Goal: Task Accomplishment & Management: Complete application form

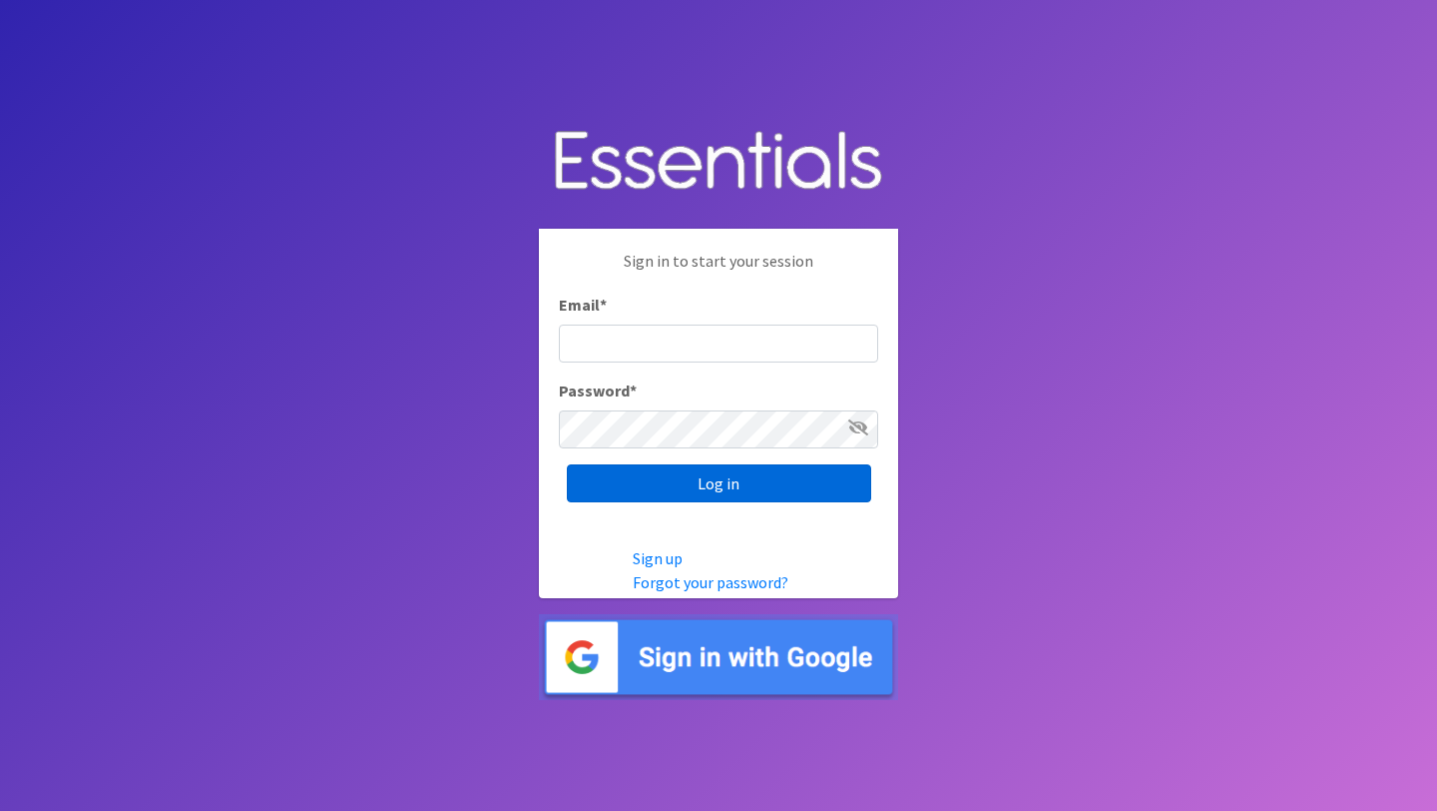
type input "[PERSON_NAME][EMAIL_ADDRESS][DOMAIN_NAME]"
click at [750, 483] on input "Log in" at bounding box center [719, 483] width 304 height 38
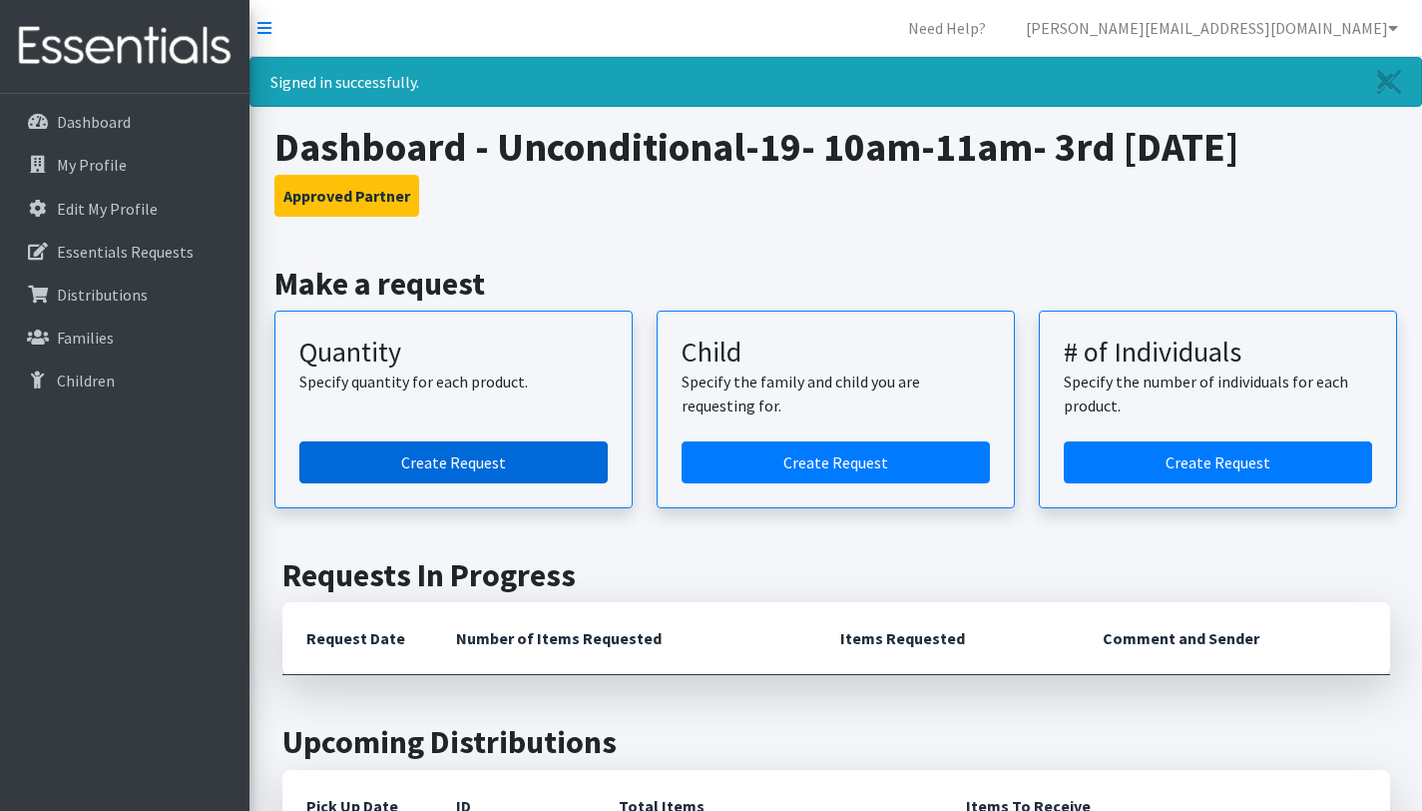
click at [491, 456] on link "Create Request" at bounding box center [453, 462] width 308 height 42
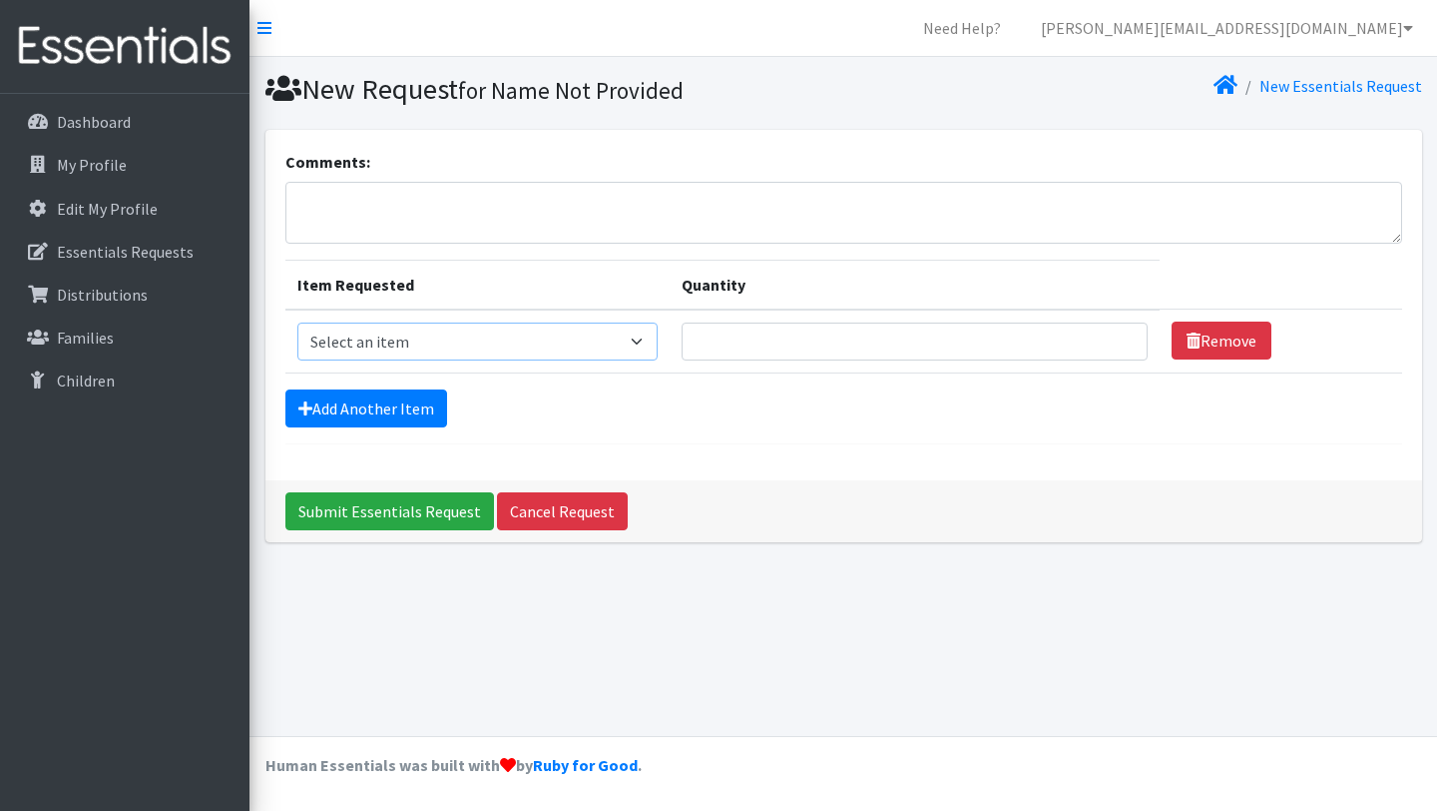
click at [658, 343] on select "Select an item Kids (Newborn) Kids (Size 1) Kids (Size 2) Kids (Size 3) Kids (S…" at bounding box center [477, 341] width 360 height 38
select select "3401"
click at [297, 322] on select "Select an item Kids (Newborn) Kids (Size 1) Kids (Size 2) Kids (Size 3) Kids (S…" at bounding box center [477, 341] width 360 height 38
click at [1099, 345] on input "1" at bounding box center [915, 341] width 466 height 38
click at [1100, 346] on input "1" at bounding box center [915, 341] width 466 height 38
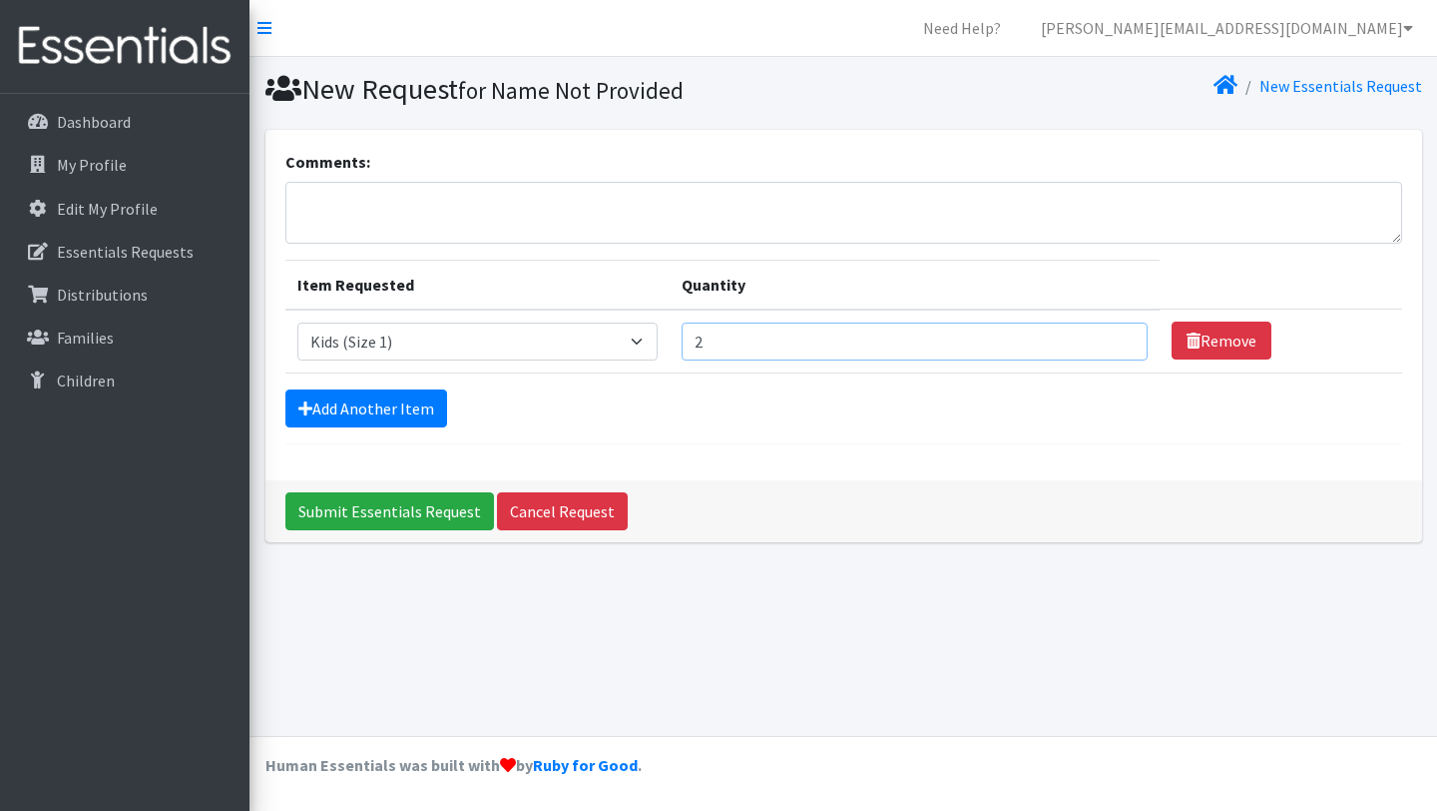
click at [1102, 339] on input "2" at bounding box center [915, 341] width 466 height 38
click at [1102, 339] on input "3" at bounding box center [915, 341] width 466 height 38
click at [1102, 339] on input "4" at bounding box center [915, 341] width 466 height 38
type input "5"
click at [1102, 340] on input "5" at bounding box center [915, 341] width 466 height 38
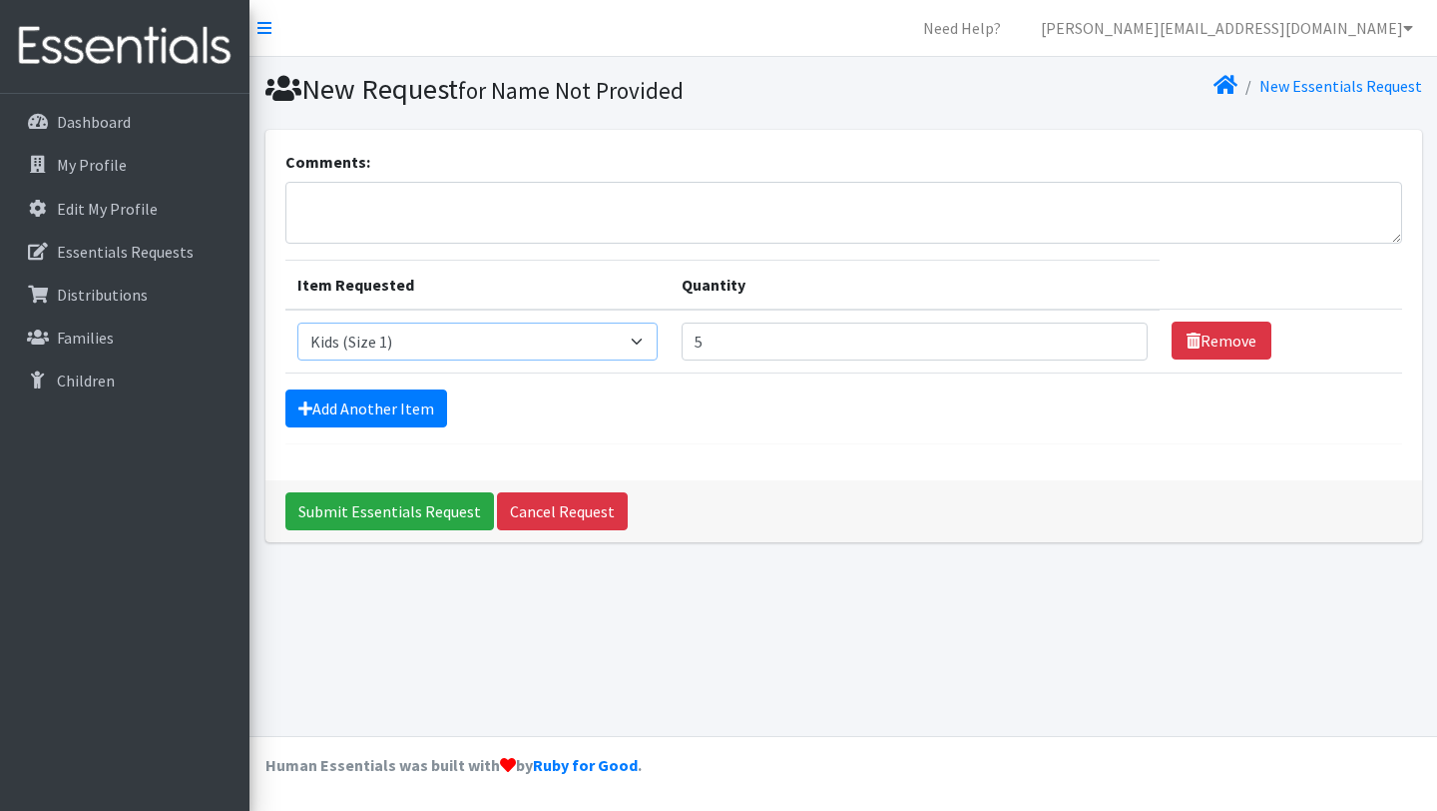
click at [657, 342] on select "Select an item Kids (Newborn) Kids (Size 1) Kids (Size 2) Kids (Size 3) Kids (S…" at bounding box center [477, 341] width 360 height 38
click at [297, 322] on select "Select an item Kids (Newborn) Kids (Size 1) Kids (Size 2) Kids (Size 3) Kids (S…" at bounding box center [477, 341] width 360 height 38
click at [658, 338] on select "Select an item Kids (Newborn) Kids (Size 1) Kids (Size 2) Kids (Size 3) Kids (S…" at bounding box center [477, 341] width 360 height 38
select select "3401"
click at [297, 322] on select "Select an item Kids (Newborn) Kids (Size 1) Kids (Size 2) Kids (Size 3) Kids (S…" at bounding box center [477, 341] width 360 height 38
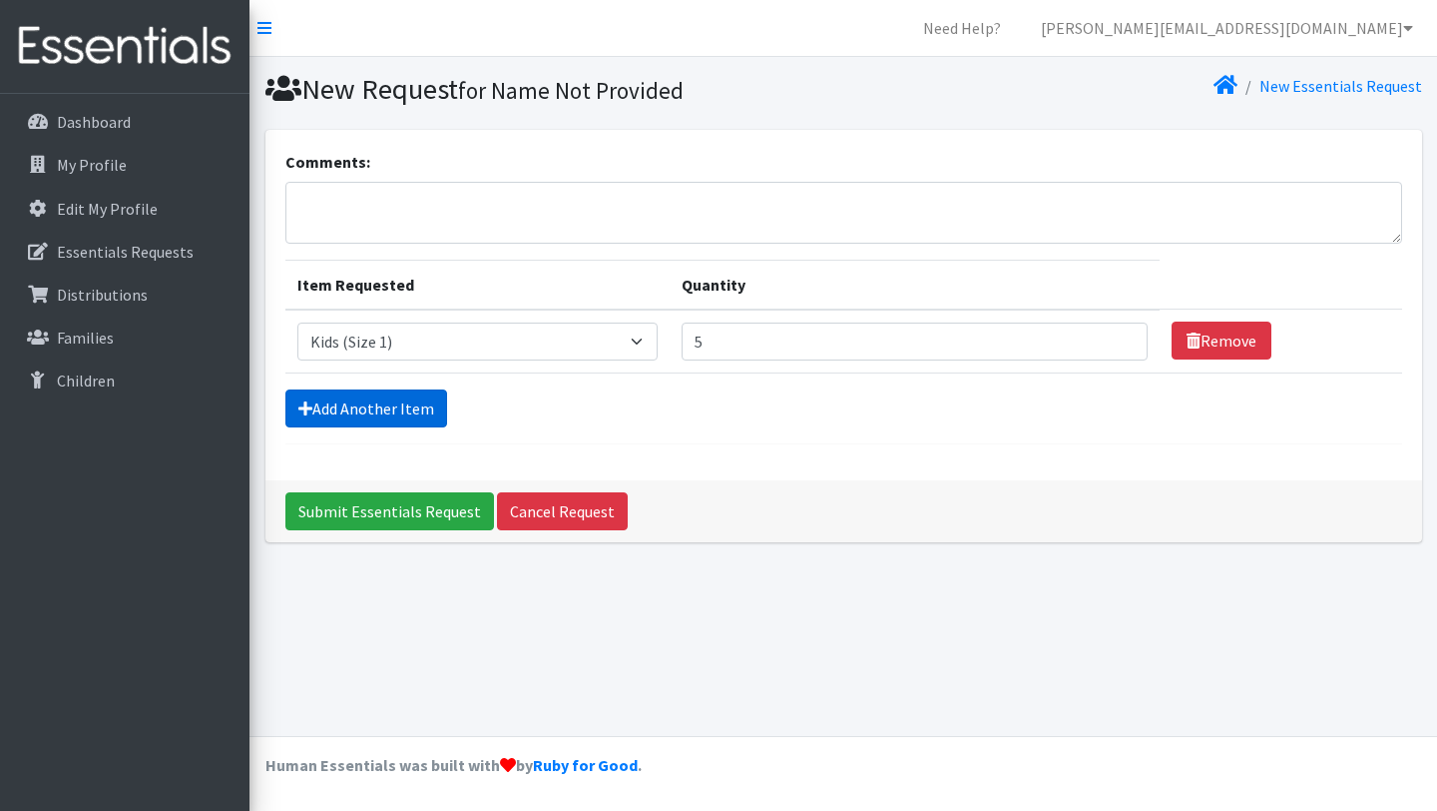
click at [384, 412] on link "Add Another Item" at bounding box center [366, 408] width 162 height 38
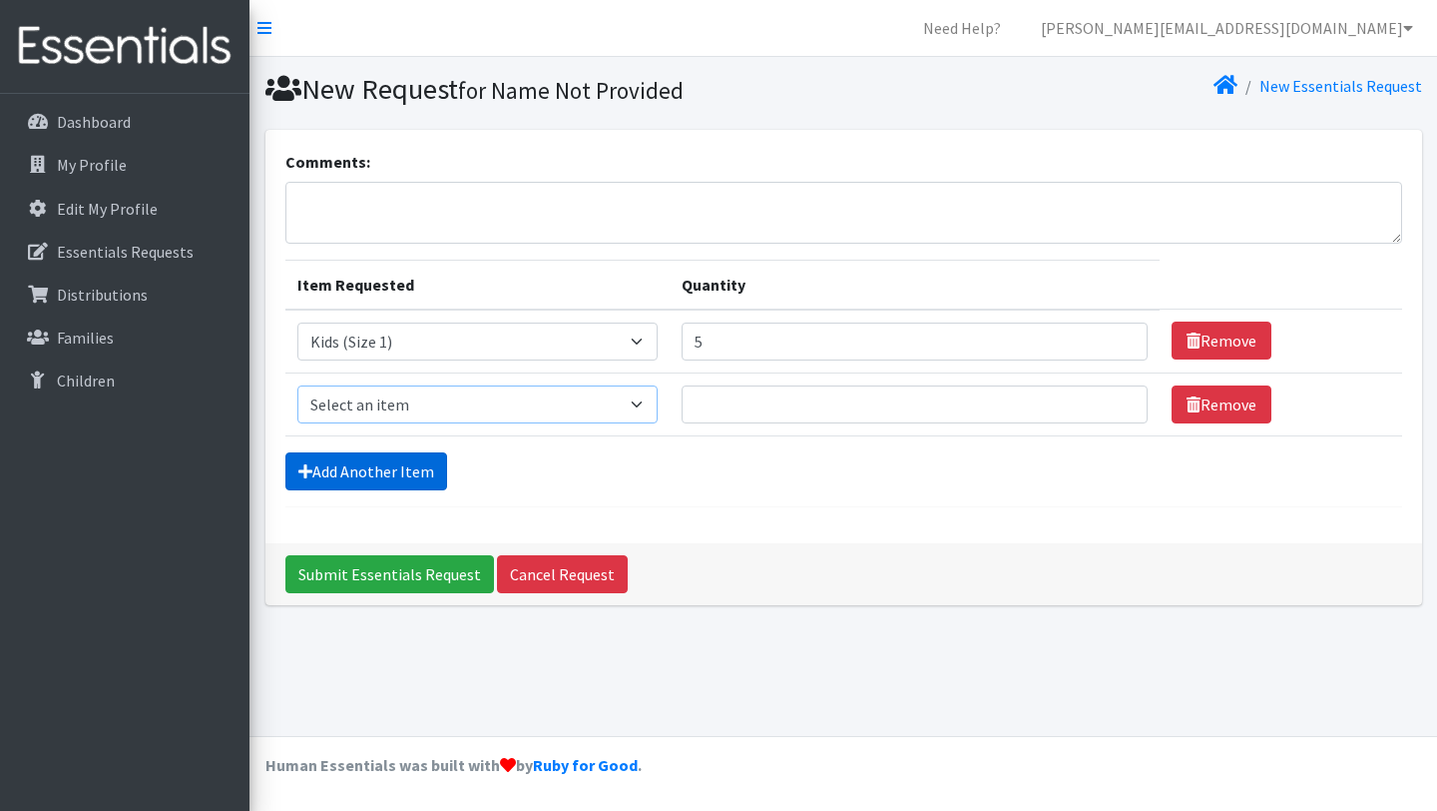
click at [384, 412] on select "Select an item Kids (Newborn) Kids (Size 1) Kids (Size 2) Kids (Size 3) Kids (S…" at bounding box center [477, 404] width 360 height 38
select select "3420"
click at [297, 385] on select "Select an item Kids (Newborn) Kids (Size 1) Kids (Size 2) Kids (Size 3) Kids (S…" at bounding box center [477, 404] width 360 height 38
click at [826, 410] on input "Quantity" at bounding box center [915, 404] width 466 height 38
type input "5"
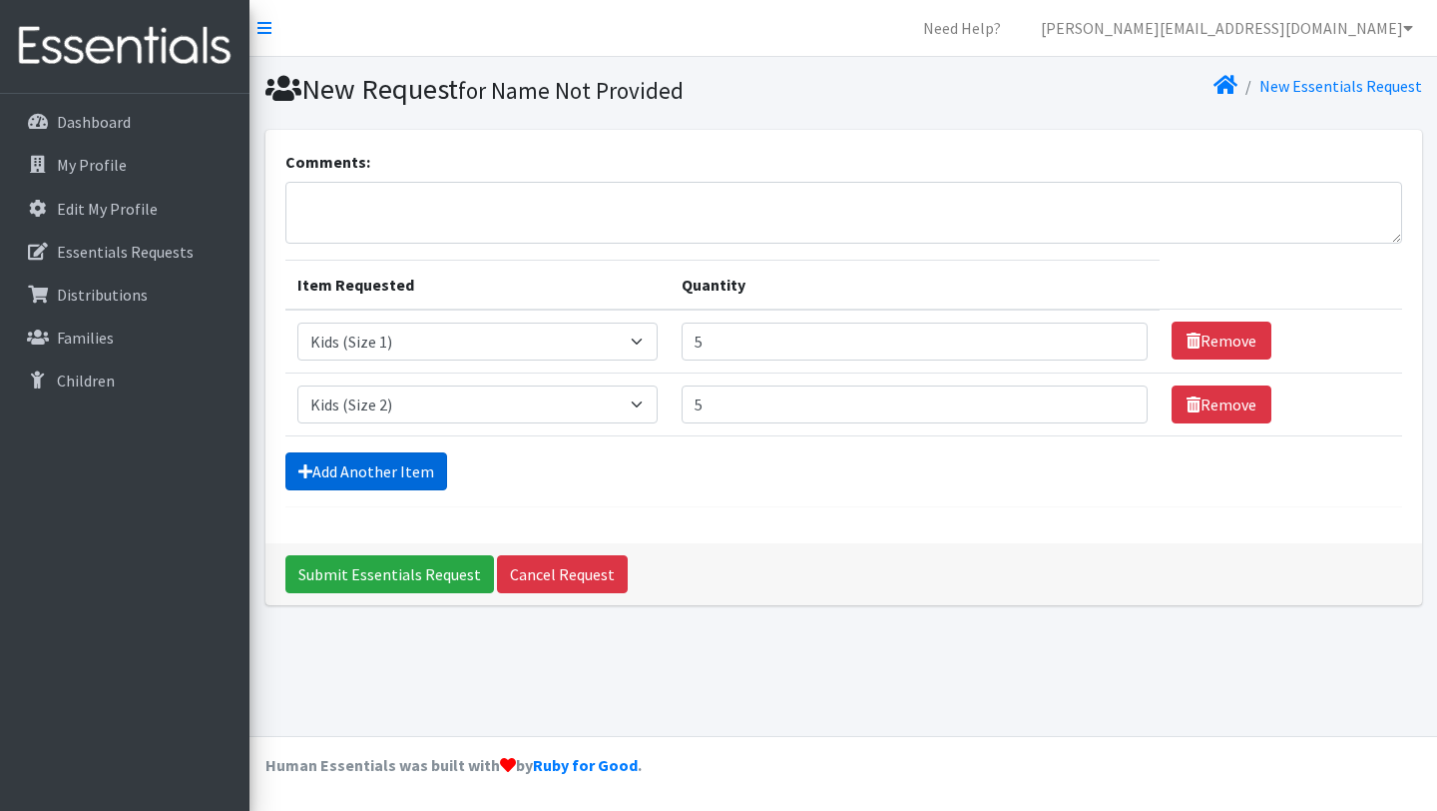
click at [429, 471] on link "Add Another Item" at bounding box center [366, 471] width 162 height 38
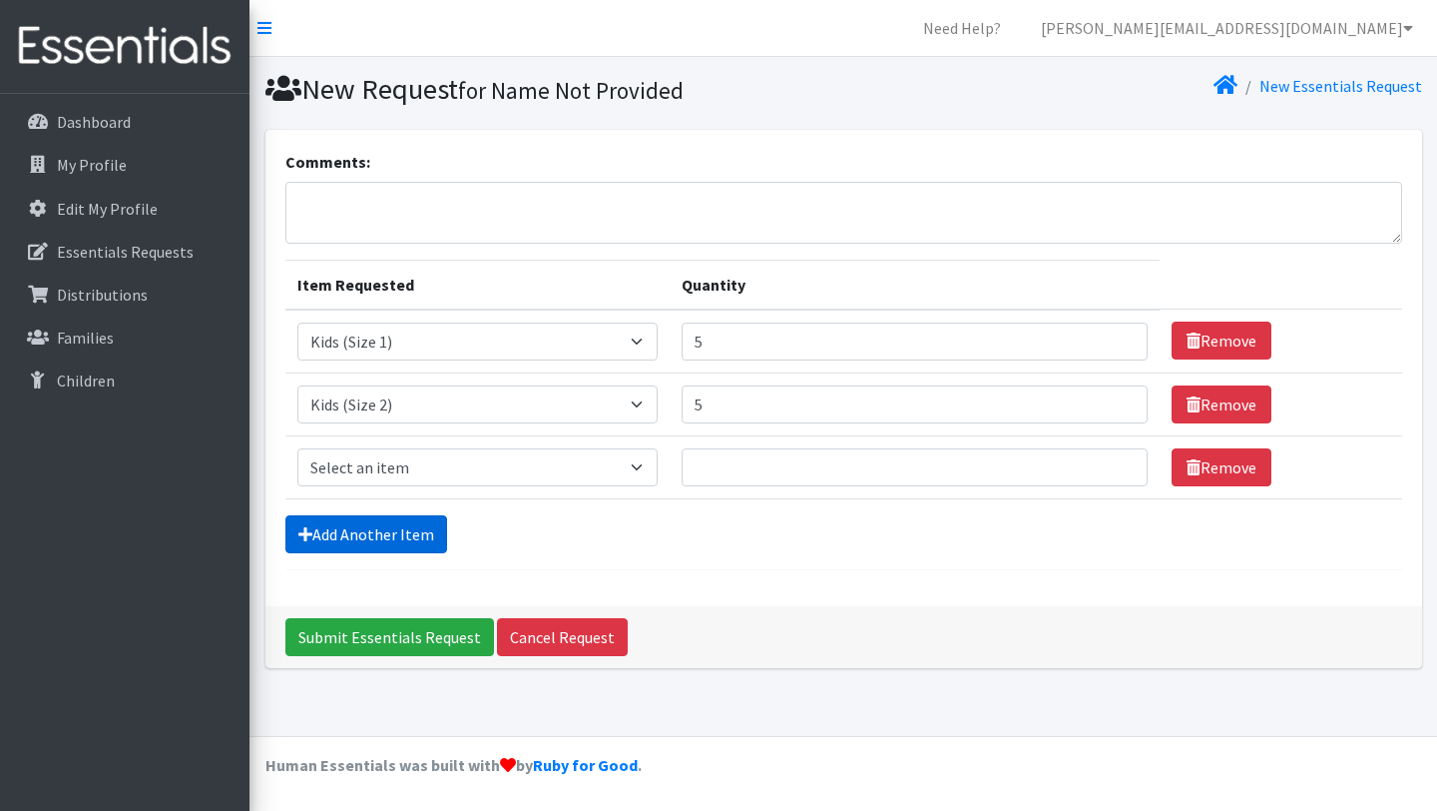
click at [382, 537] on link "Add Another Item" at bounding box center [366, 534] width 162 height 38
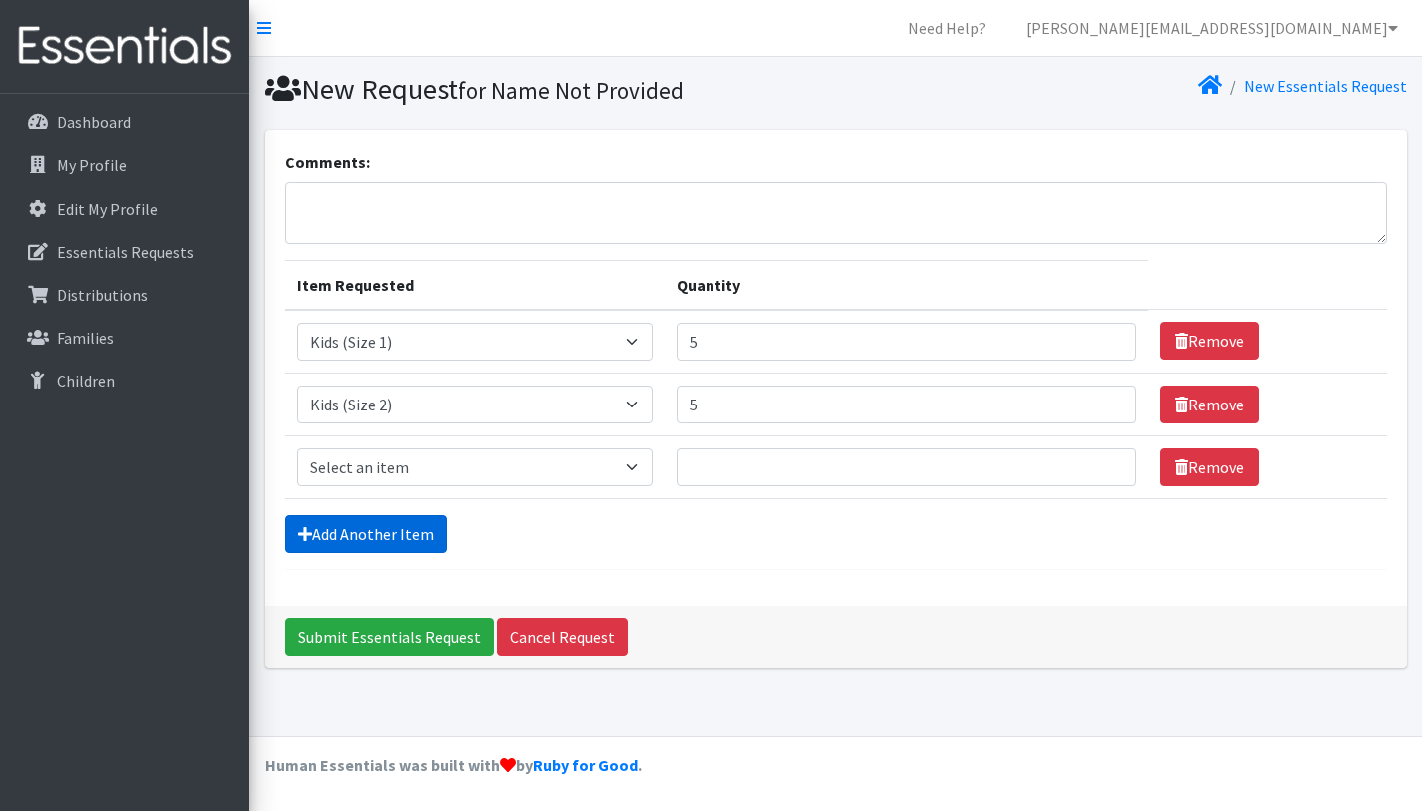
scroll to position [10, 0]
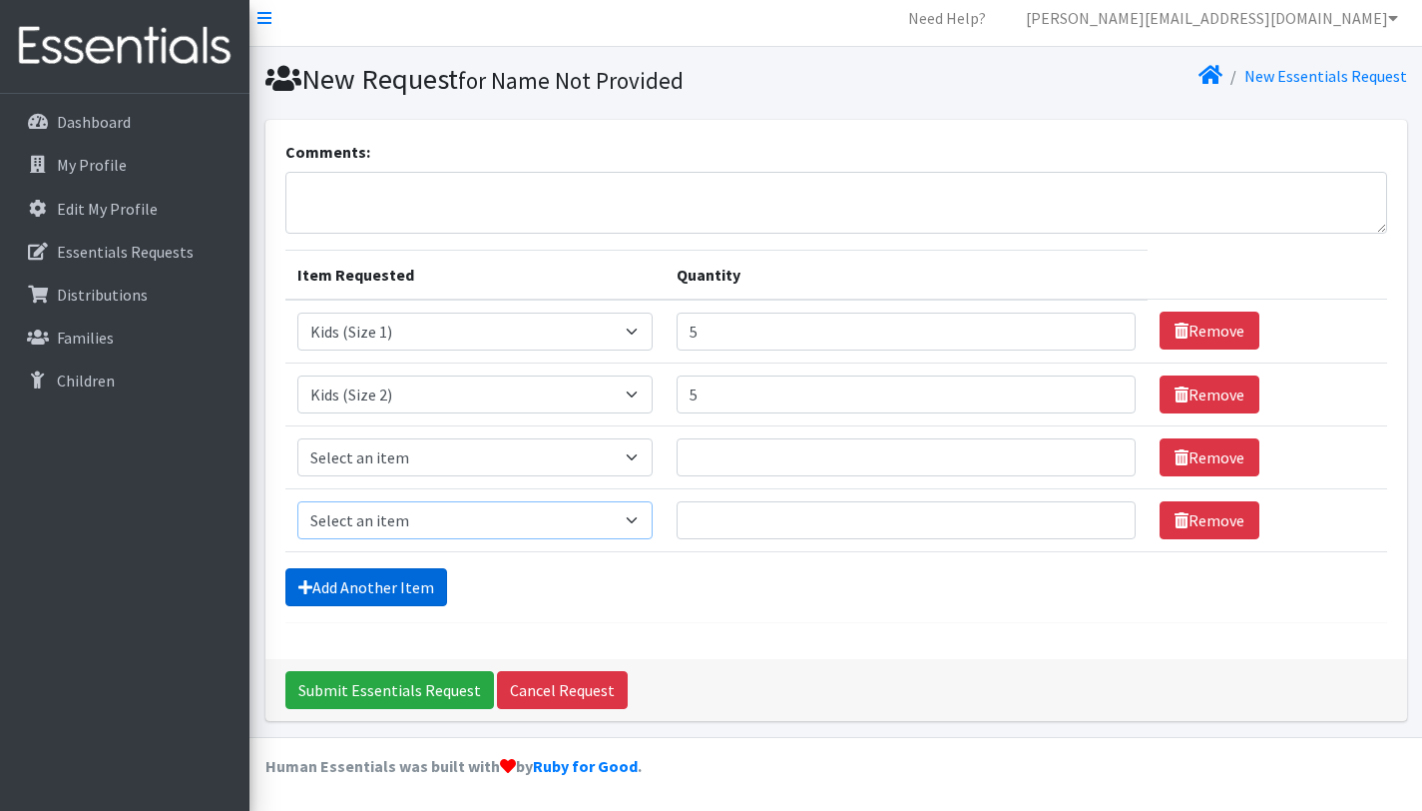
click at [382, 537] on select "Select an item Kids (Newborn) Kids (Size 1) Kids (Size 2) Kids (Size 3) Kids (S…" at bounding box center [474, 520] width 355 height 38
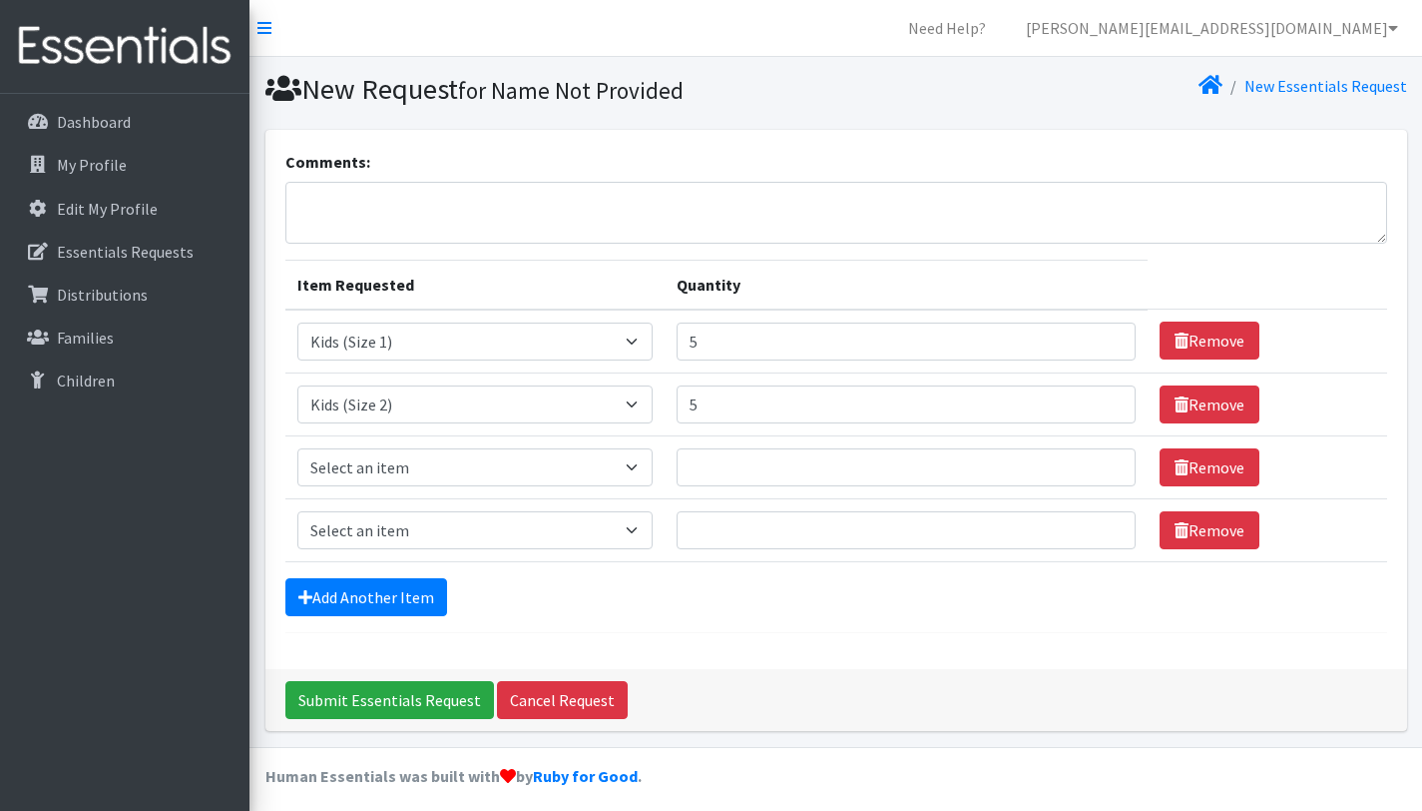
click at [678, 84] on small "for Name Not Provided" at bounding box center [571, 90] width 226 height 29
click at [653, 467] on select "Select an item Kids (Newborn) Kids (Size 1) Kids (Size 2) Kids (Size 3) Kids (S…" at bounding box center [474, 467] width 355 height 38
select select "3417"
click at [297, 448] on select "Select an item Kids (Newborn) Kids (Size 1) Kids (Size 2) Kids (Size 3) Kids (S…" at bounding box center [474, 467] width 355 height 38
click at [649, 534] on select "Select an item Kids (Newborn) Kids (Size 1) Kids (Size 2) Kids (Size 3) Kids (S…" at bounding box center [474, 530] width 355 height 38
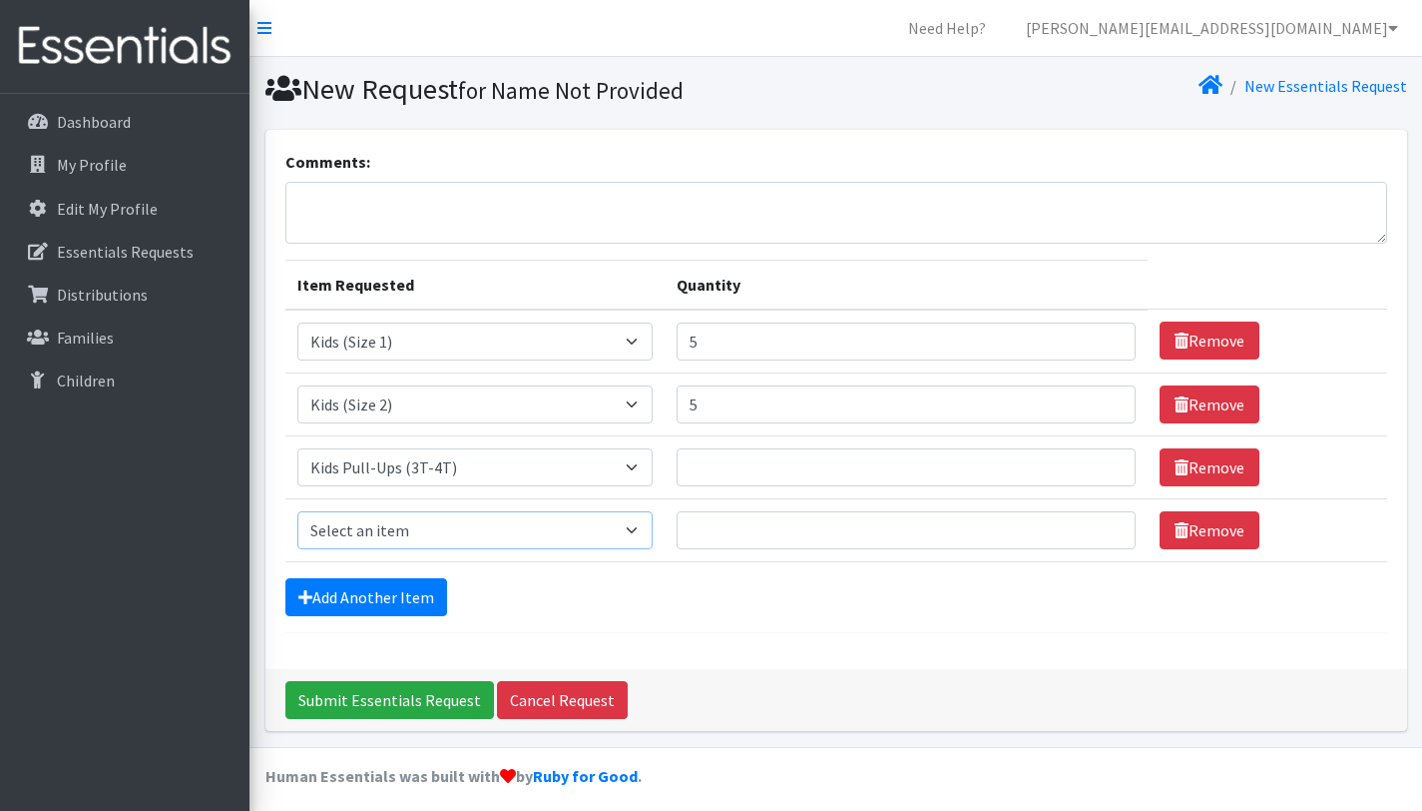
select select "3408"
click at [297, 511] on select "Select an item Kids (Newborn) Kids (Size 1) Kids (Size 2) Kids (Size 3) Kids (S…" at bounding box center [474, 530] width 355 height 38
click at [750, 464] on input "Quantity" at bounding box center [906, 467] width 459 height 38
type input "5"
click at [748, 545] on input "Quantity" at bounding box center [906, 530] width 459 height 38
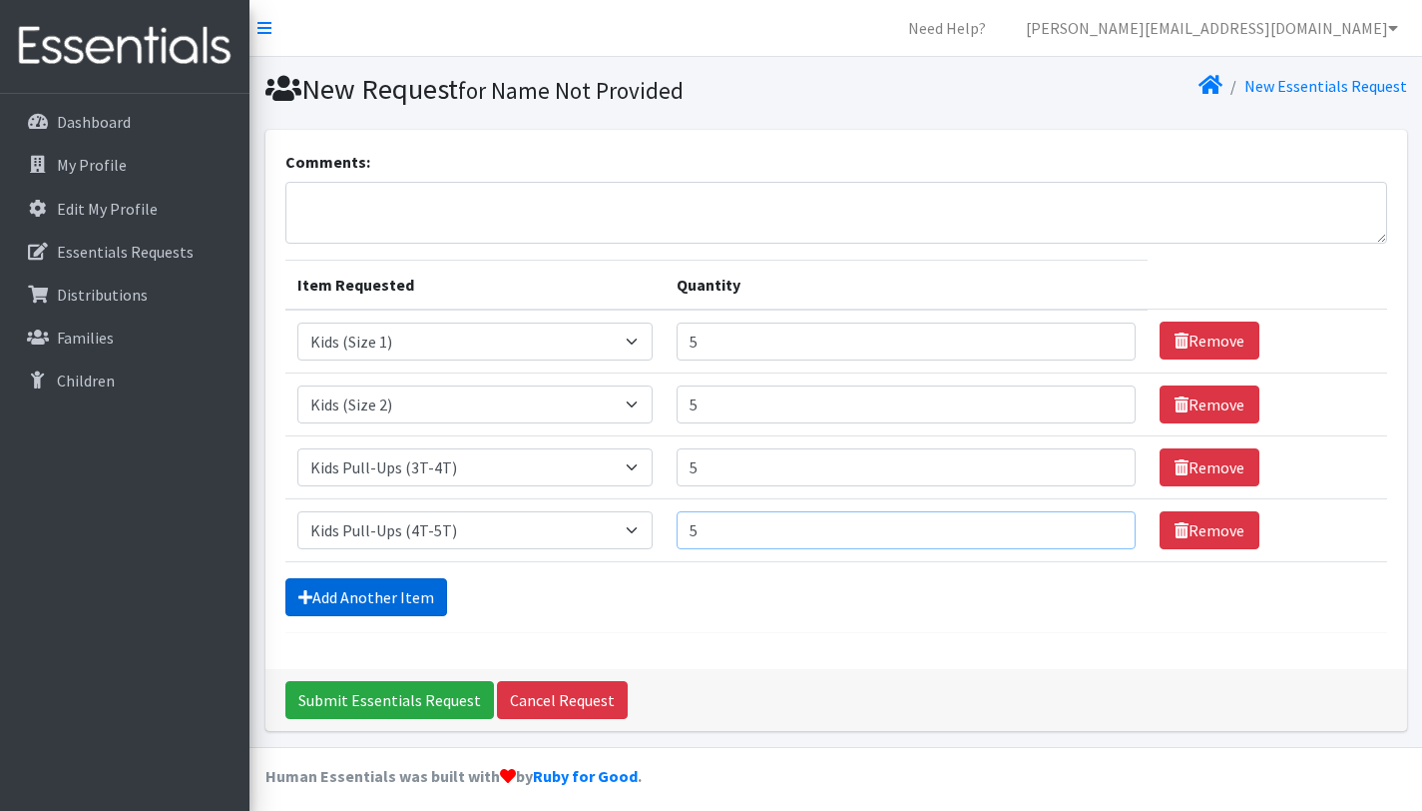
type input "5"
click at [405, 583] on link "Add Another Item" at bounding box center [366, 597] width 162 height 38
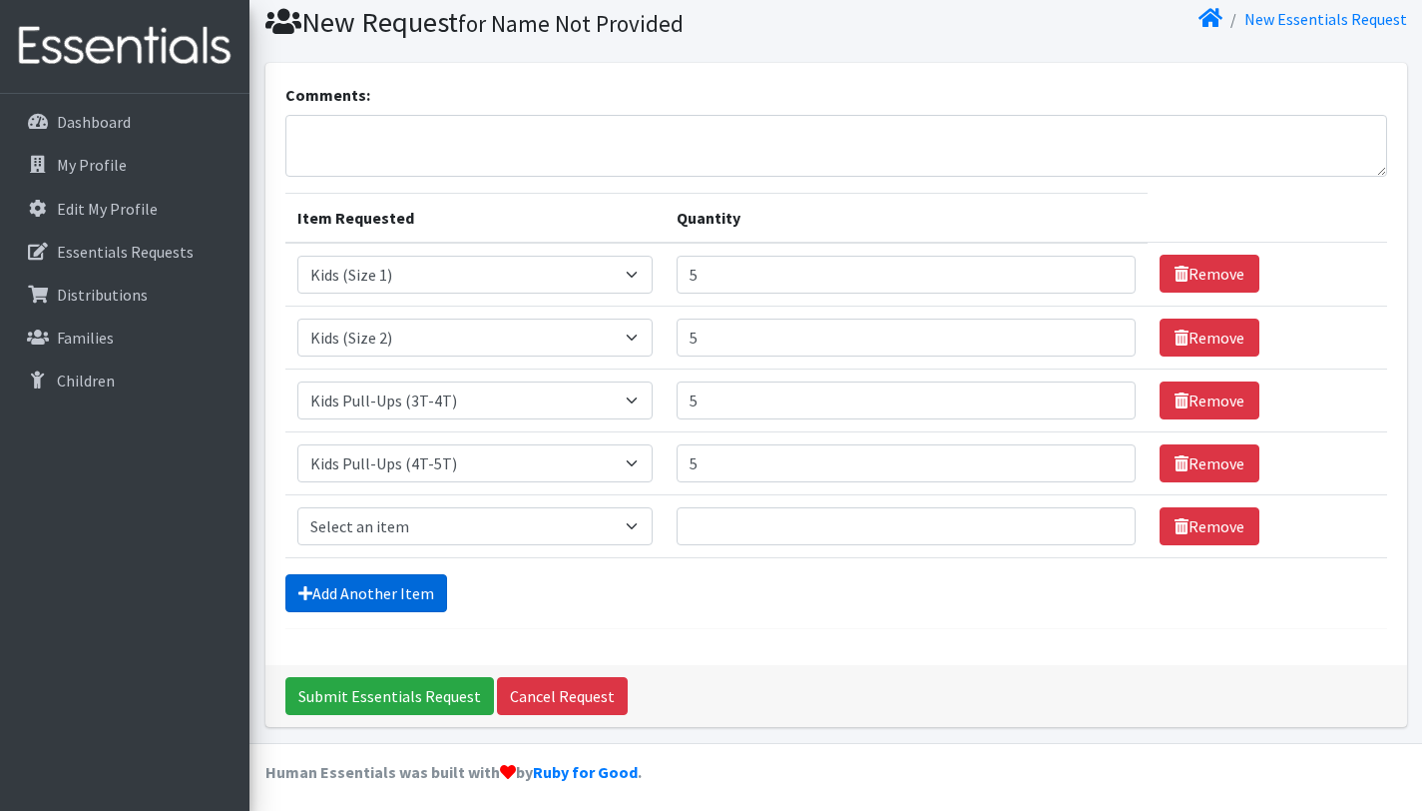
scroll to position [73, 0]
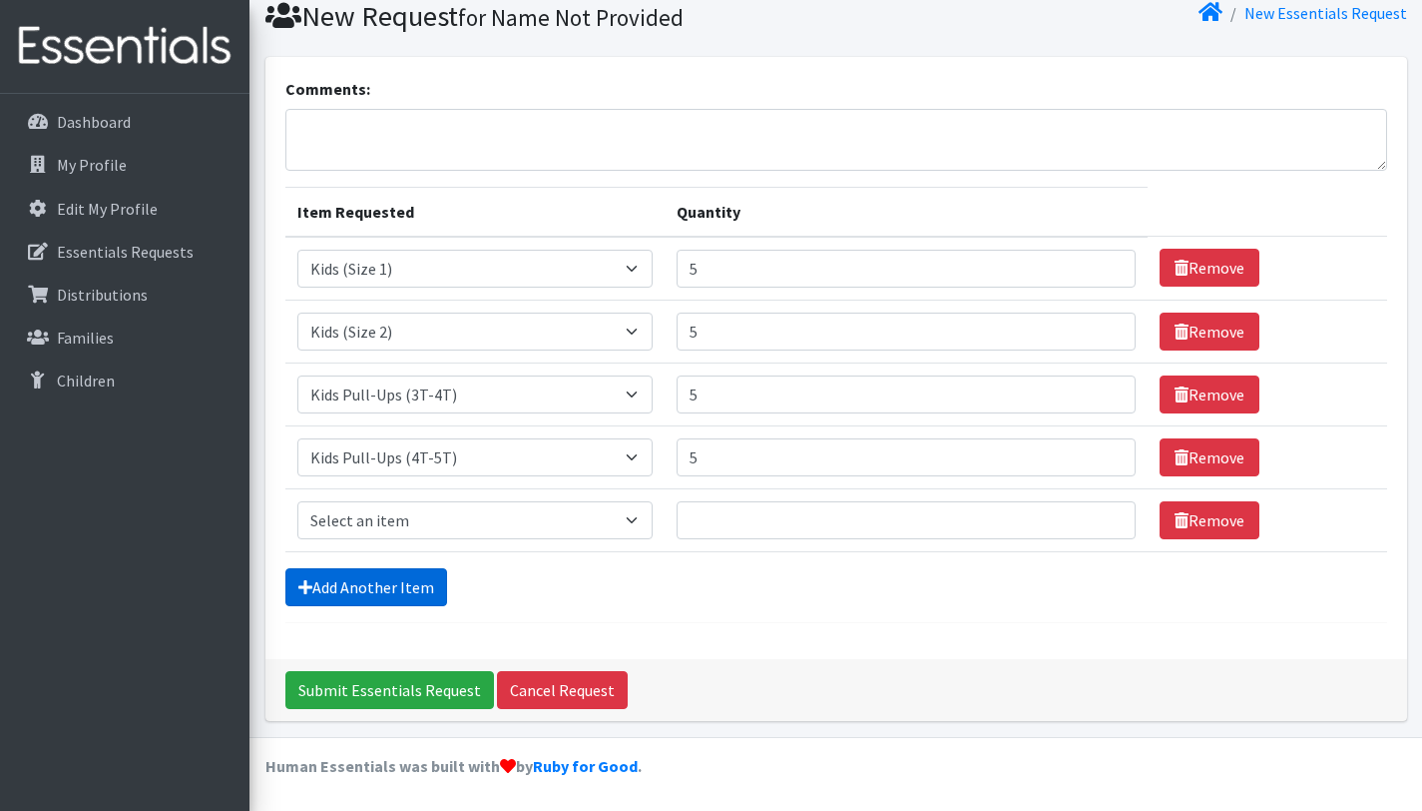
click at [409, 585] on link "Add Another Item" at bounding box center [366, 587] width 162 height 38
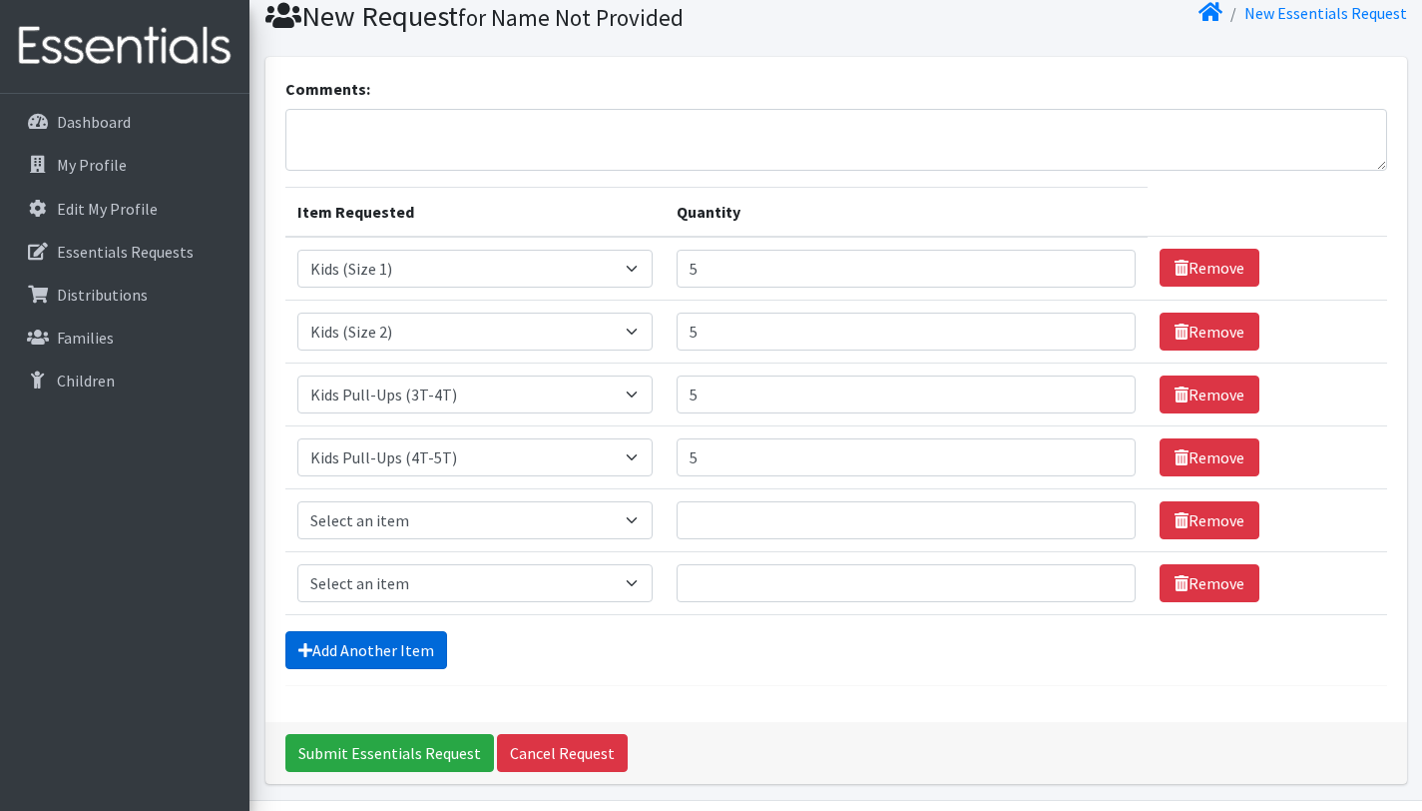
scroll to position [136, 0]
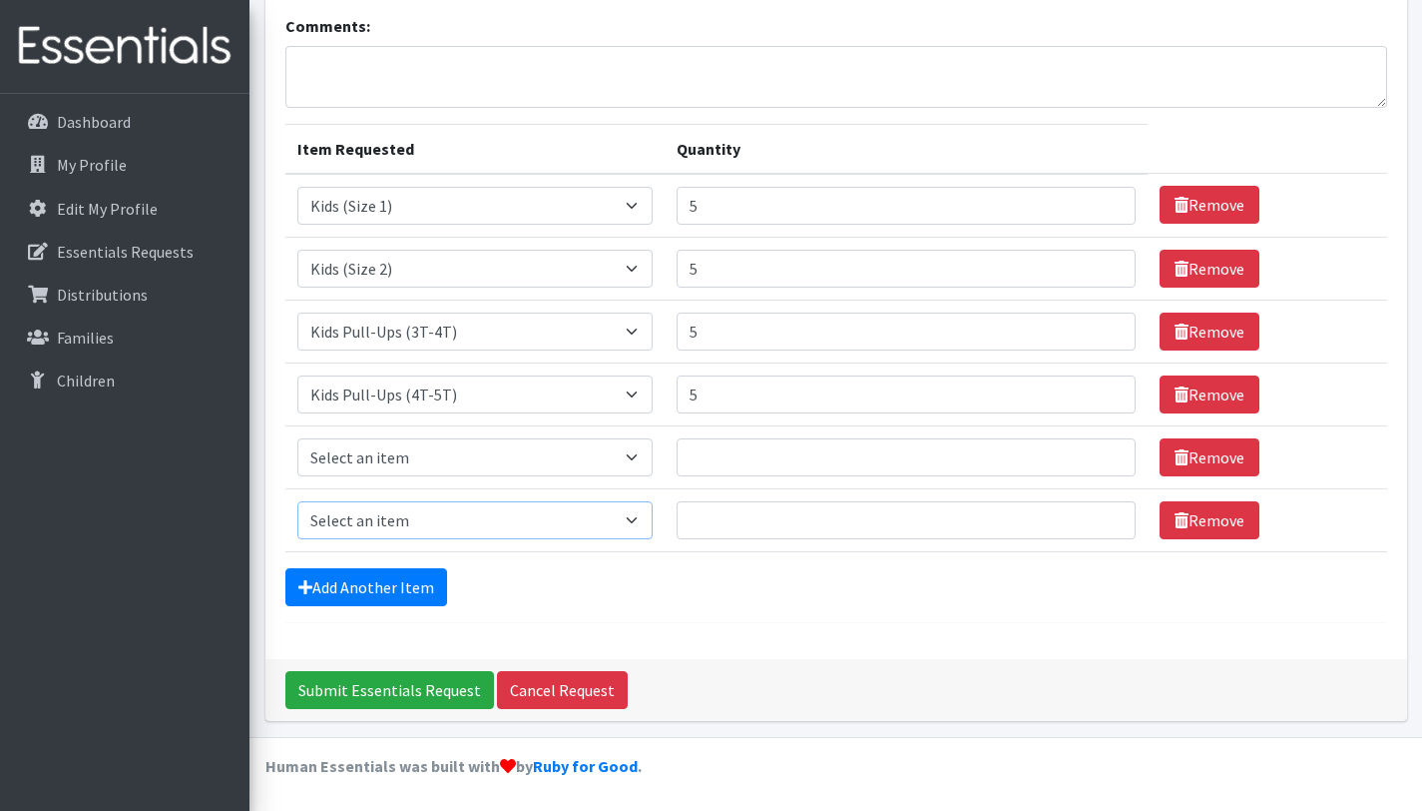
click at [443, 517] on select "Select an item Kids (Newborn) Kids (Size 1) Kids (Size 2) Kids (Size 3) Kids (S…" at bounding box center [474, 520] width 355 height 38
select select "3418"
click at [297, 501] on select "Select an item Kids (Newborn) Kids (Size 1) Kids (Size 2) Kids (Size 3) Kids (S…" at bounding box center [474, 520] width 355 height 38
click at [743, 518] on input "Quantity" at bounding box center [906, 520] width 459 height 38
type input "8"
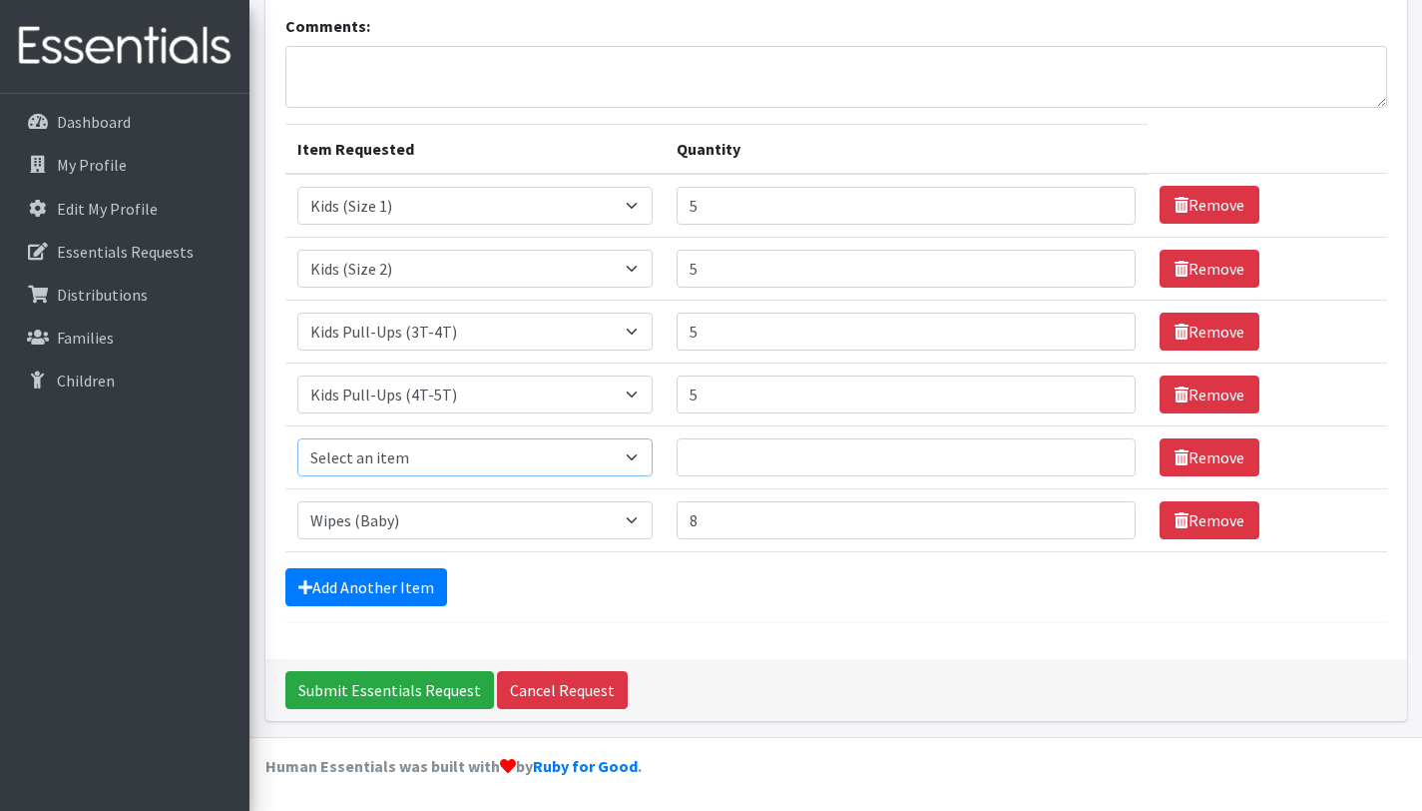
click at [653, 458] on select "Select an item Kids (Newborn) Kids (Size 1) Kids (Size 2) Kids (Size 3) Kids (S…" at bounding box center [474, 457] width 355 height 38
select select "3419"
click at [297, 438] on select "Select an item Kids (Newborn) Kids (Size 1) Kids (Size 2) Kids (Size 3) Kids (S…" at bounding box center [474, 457] width 355 height 38
click at [736, 456] on input "Quantity" at bounding box center [906, 457] width 459 height 38
type input "5"
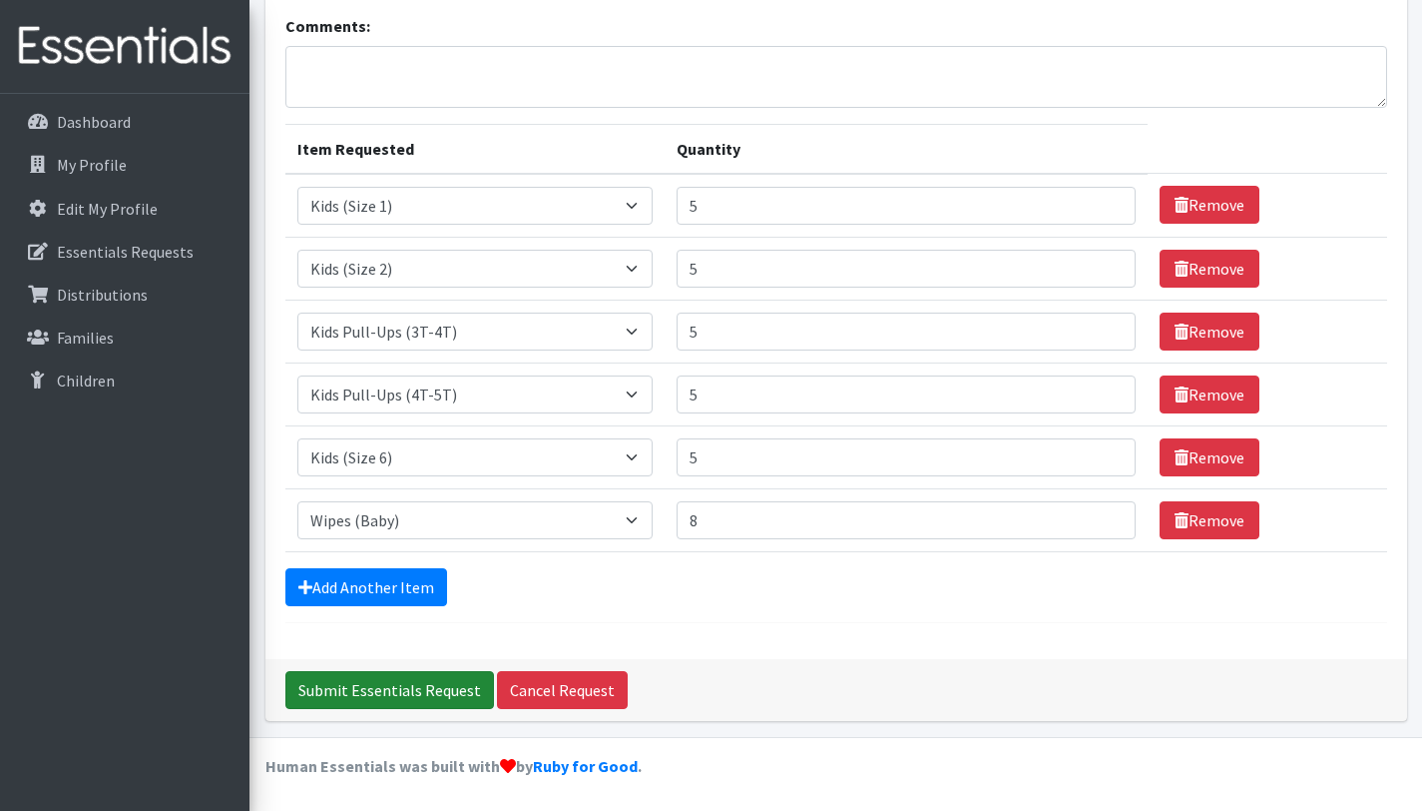
click at [371, 686] on input "Submit Essentials Request" at bounding box center [389, 690] width 209 height 38
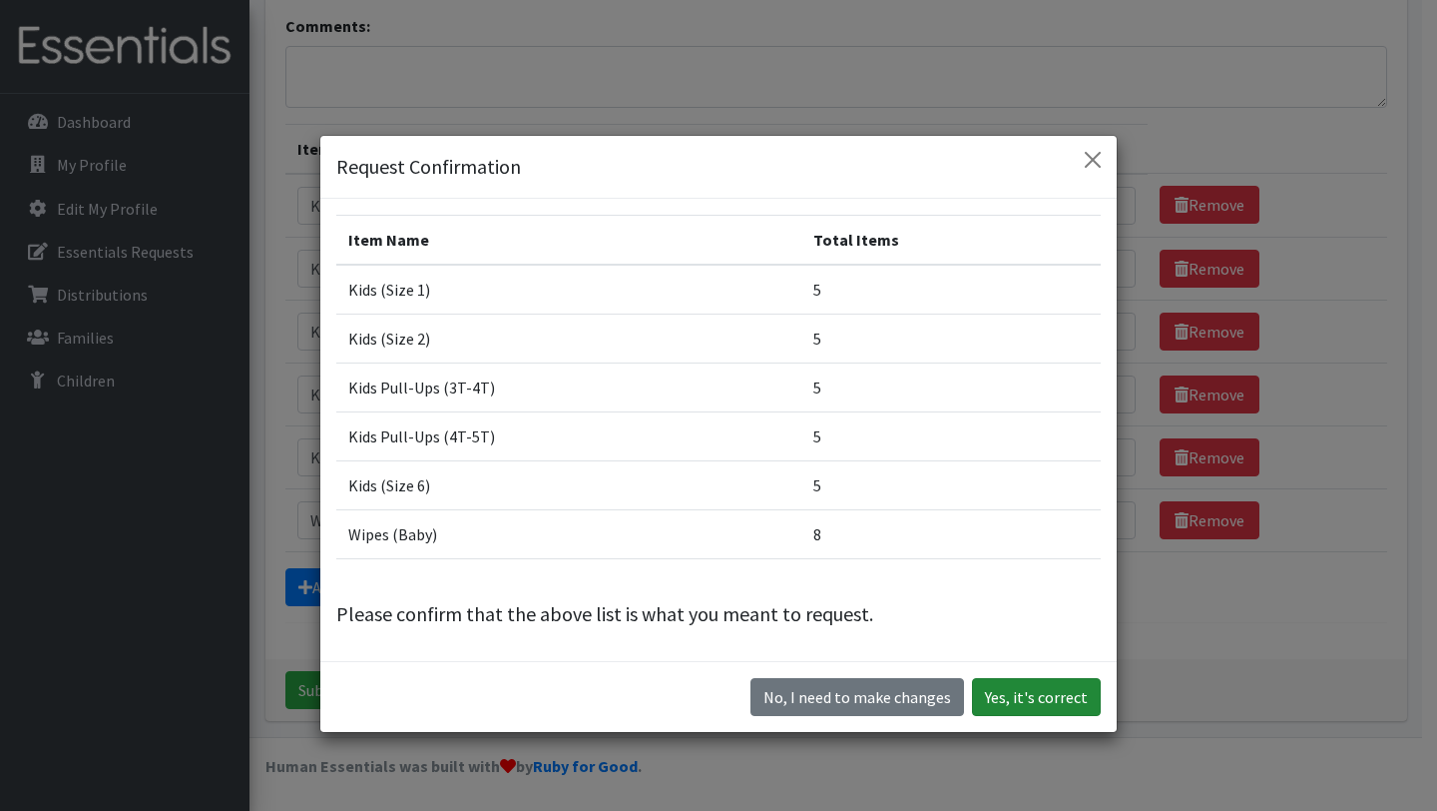
click at [1035, 701] on button "Yes, it's correct" at bounding box center [1036, 697] width 129 height 38
